Goal: Task Accomplishment & Management: Manage account settings

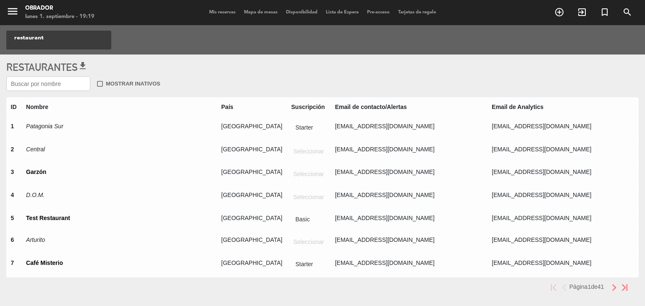
click at [62, 85] on input "text" at bounding box center [48, 83] width 84 height 15
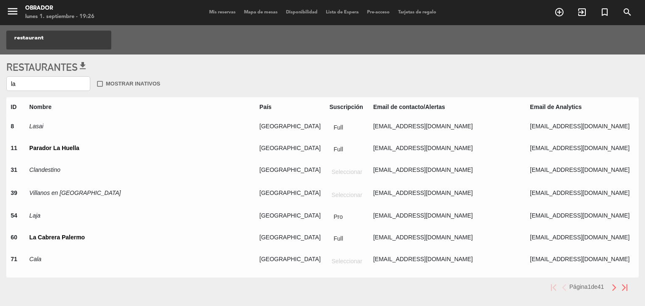
type input "l"
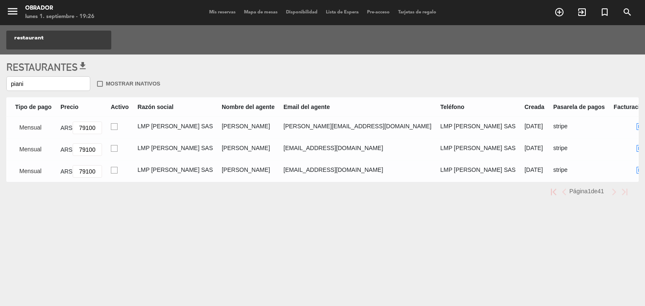
scroll to position [0, 502]
type input "piani"
click at [635, 125] on ins at bounding box center [638, 126] width 7 height 7
click at [639, 125] on input "radio" at bounding box center [641, 125] width 5 height 5
radio input "true"
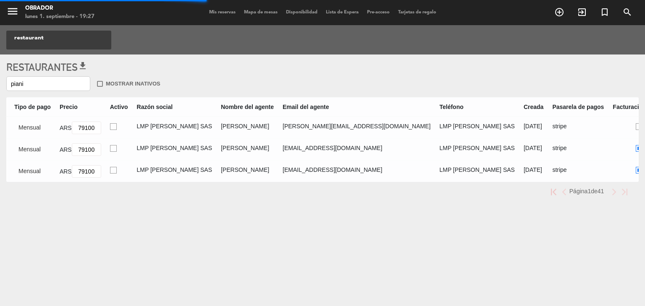
click at [635, 144] on label at bounding box center [638, 149] width 7 height 10
click at [639, 145] on input "radio" at bounding box center [641, 147] width 5 height 5
radio input "true"
click at [635, 145] on ins at bounding box center [638, 148] width 7 height 7
click at [639, 145] on input "radio" at bounding box center [641, 147] width 5 height 5
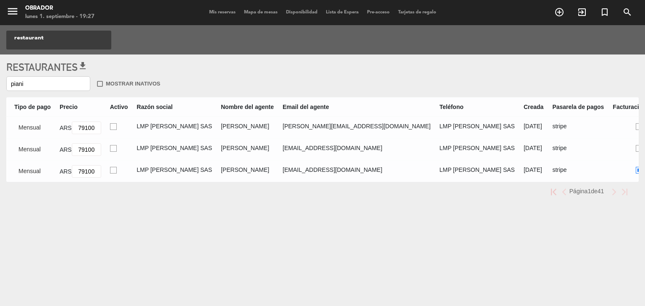
click at [635, 167] on ins at bounding box center [638, 170] width 7 height 7
click at [639, 167] on input "radio" at bounding box center [641, 169] width 5 height 5
radio input "true"
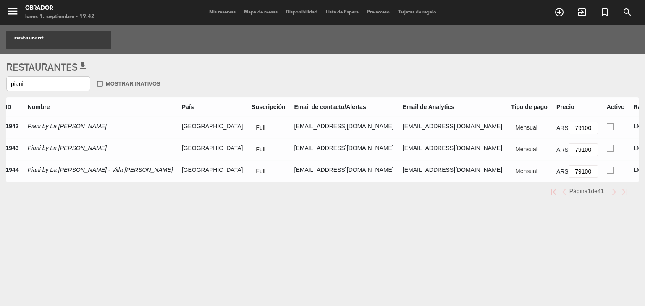
scroll to position [0, 0]
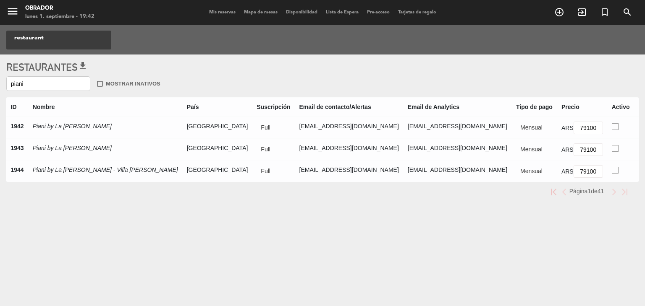
click at [47, 84] on input "piani" at bounding box center [48, 83] width 84 height 15
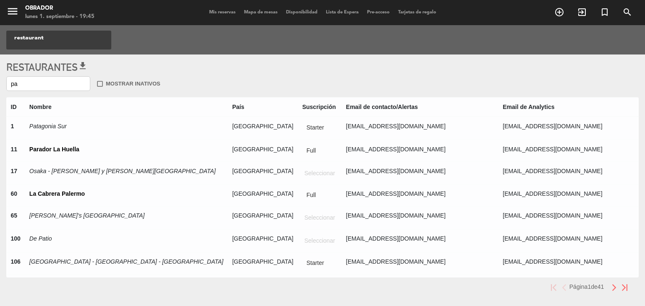
type input "p"
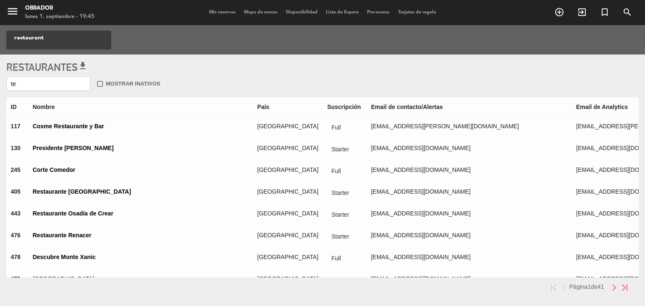
type input "t"
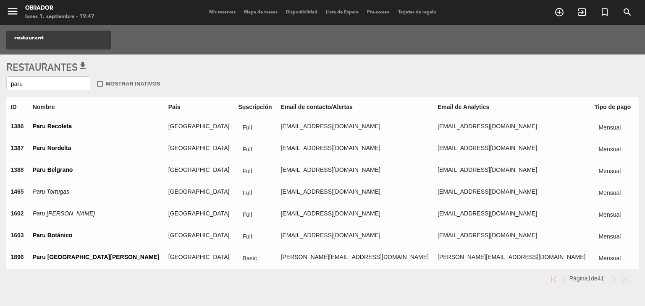
type input "paru"
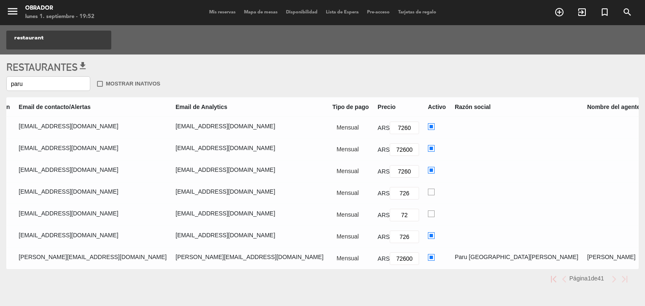
scroll to position [0, 264]
click at [426, 236] on ins at bounding box center [429, 236] width 7 height 7
click at [426, 236] on input "radio" at bounding box center [428, 235] width 5 height 5
radio input "true"
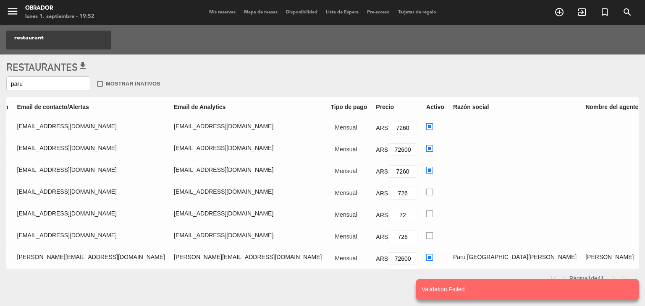
radio input "true"
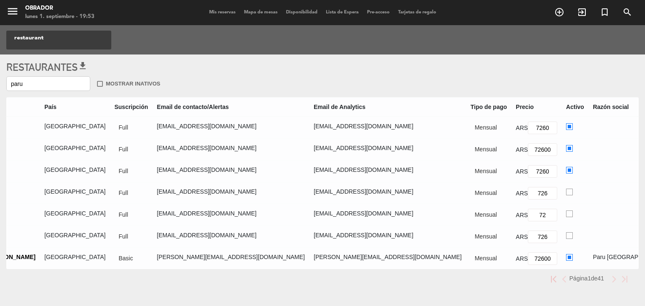
scroll to position [0, 0]
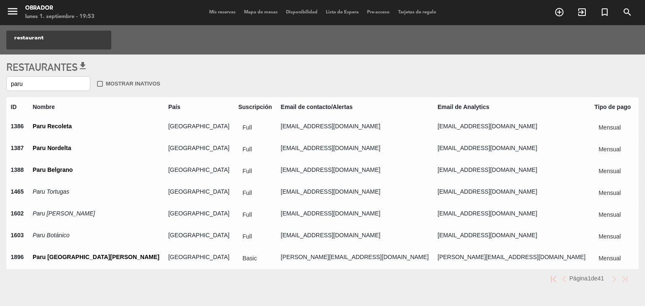
radio input "true"
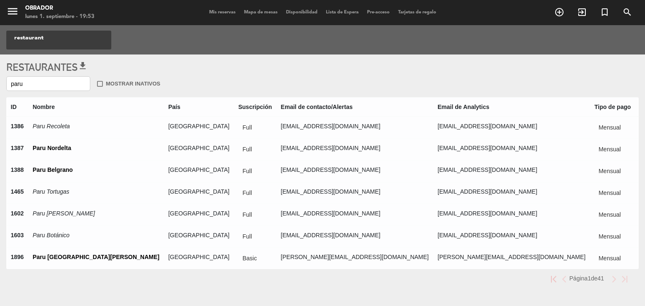
radio input "true"
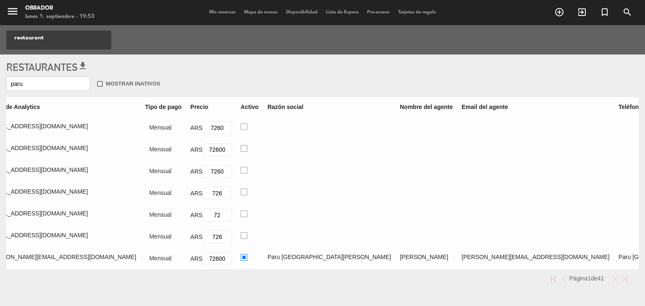
scroll to position [0, 463]
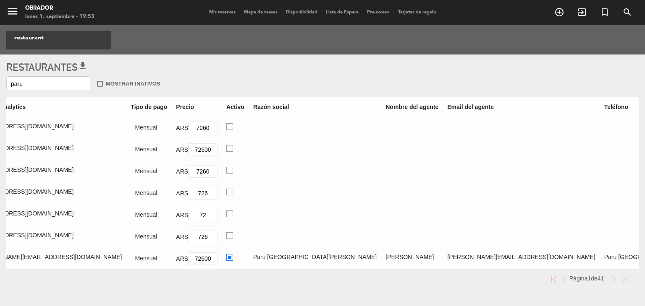
radio input "true"
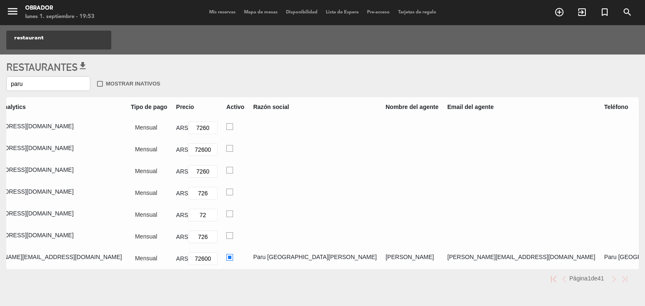
radio input "true"
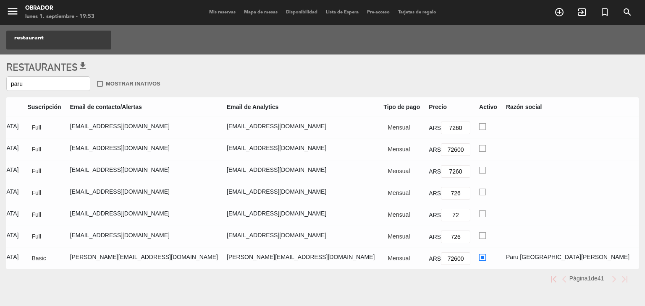
scroll to position [0, 0]
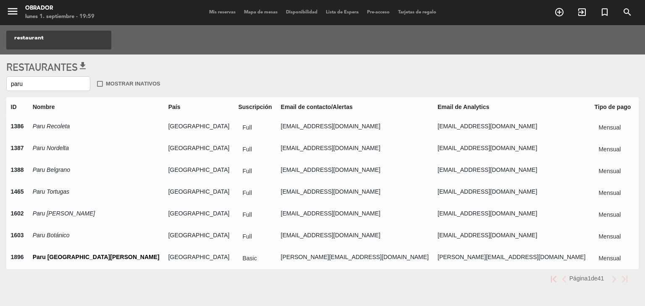
click at [60, 89] on input "paru" at bounding box center [48, 83] width 84 height 15
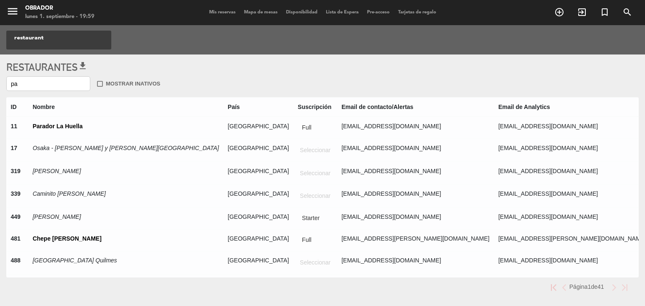
type input "p"
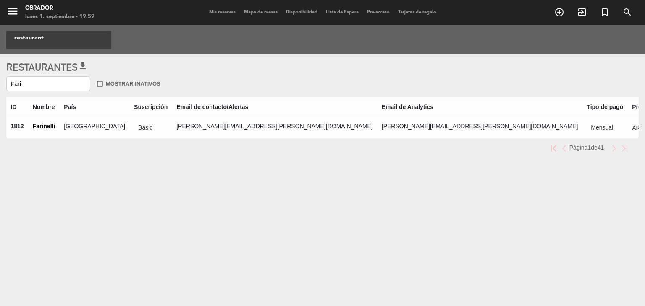
type input "Fari"
radio input "true"
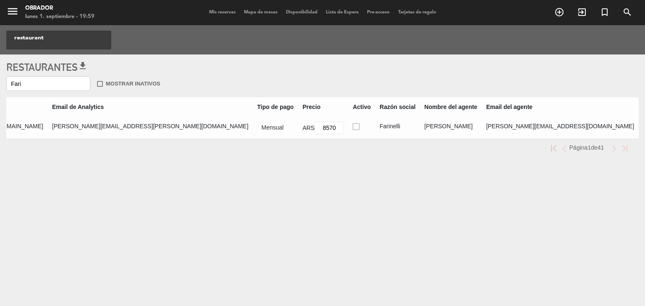
scroll to position [0, 374]
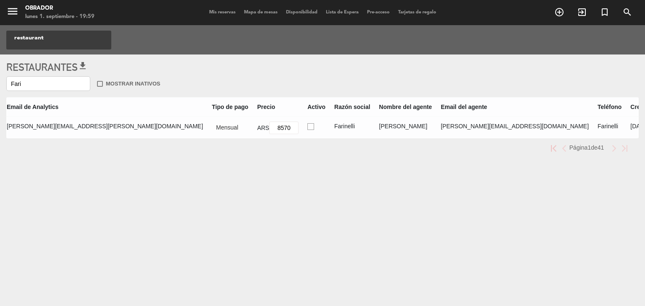
radio input "true"
